Goal: Transaction & Acquisition: Purchase product/service

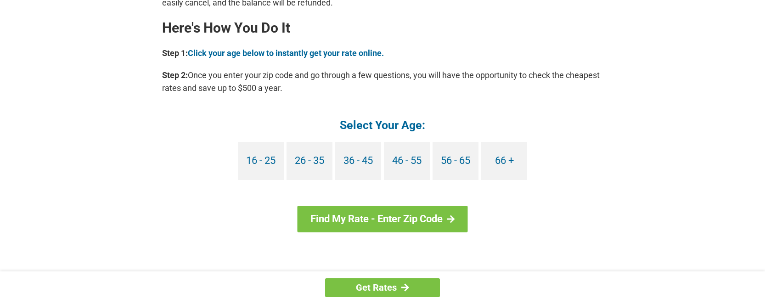
scroll to position [918, 0]
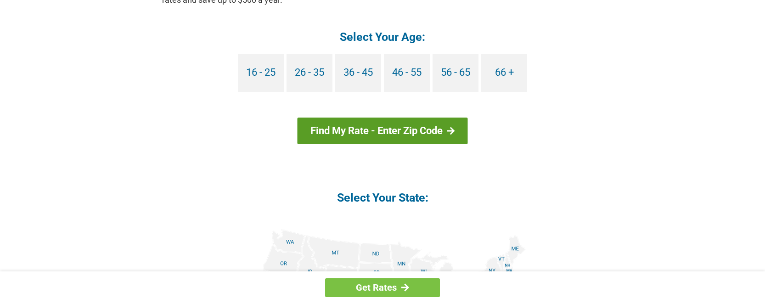
click at [413, 131] on link "Find My Rate - Enter Zip Code" at bounding box center [382, 130] width 170 height 27
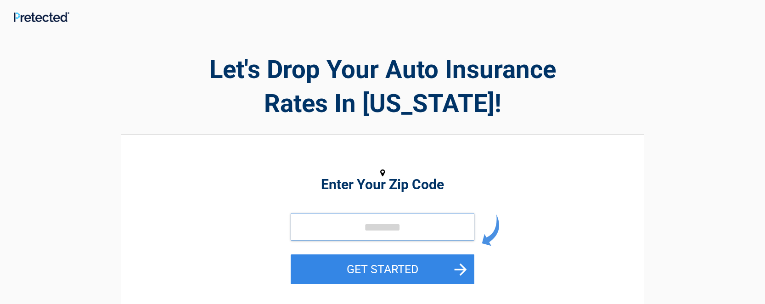
click at [355, 219] on input "tel" at bounding box center [383, 227] width 184 height 28
click at [352, 223] on input "tel" at bounding box center [383, 227] width 184 height 28
click at [346, 233] on input "tel" at bounding box center [383, 227] width 184 height 28
click at [364, 221] on input "tel" at bounding box center [383, 227] width 184 height 28
click at [325, 237] on input "tel" at bounding box center [383, 227] width 184 height 28
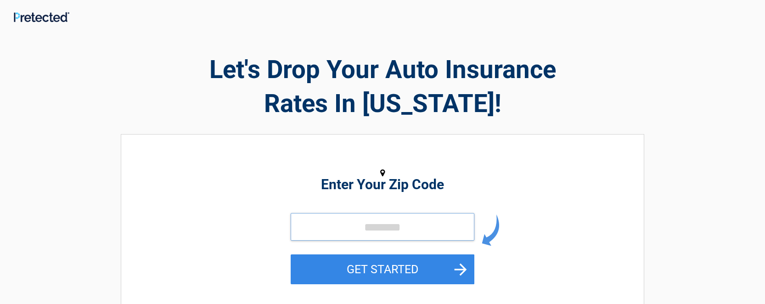
click at [322, 231] on input "tel" at bounding box center [383, 227] width 184 height 28
click at [302, 220] on input "tel" at bounding box center [383, 227] width 184 height 28
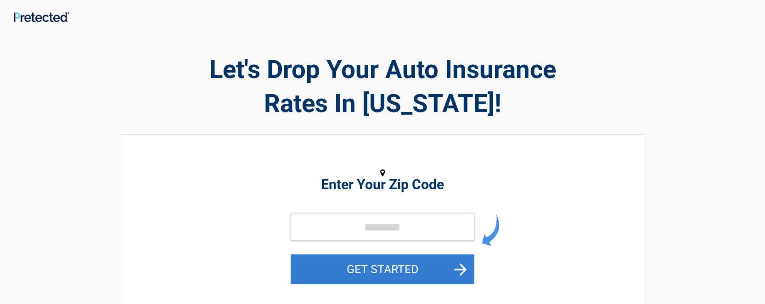
click at [381, 273] on button "GET STARTED" at bounding box center [383, 269] width 184 height 30
click at [385, 267] on button "GET STARTED" at bounding box center [383, 269] width 184 height 30
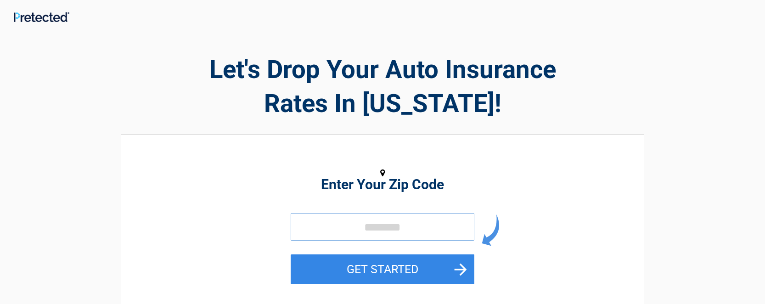
click at [316, 224] on input "tel" at bounding box center [383, 227] width 184 height 28
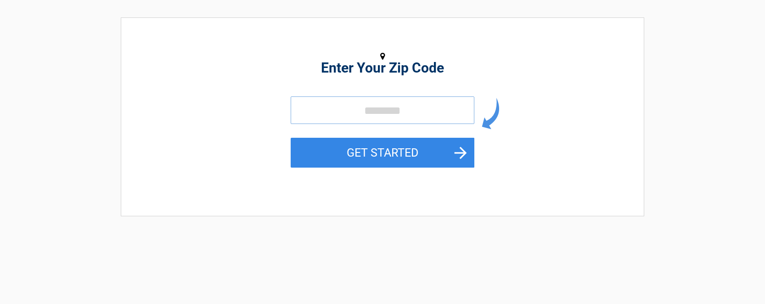
scroll to position [138, 0]
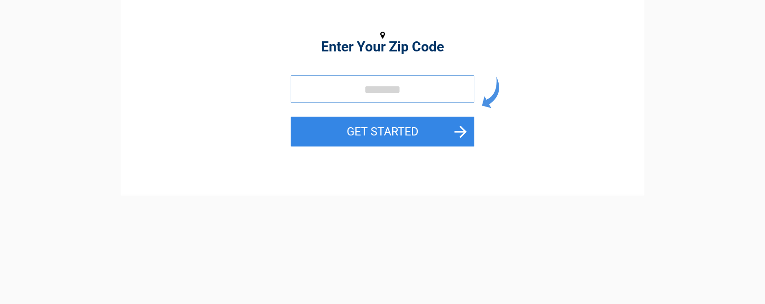
click at [312, 89] on input "tel" at bounding box center [383, 89] width 184 height 28
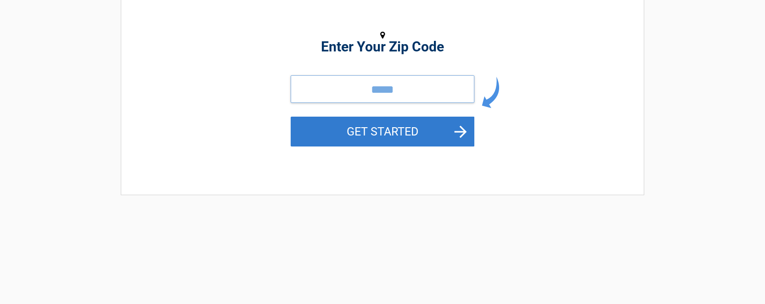
type input "*****"
drag, startPoint x: 346, startPoint y: 123, endPoint x: 341, endPoint y: 128, distance: 6.9
click at [345, 123] on button "GET STARTED" at bounding box center [383, 132] width 184 height 30
